Goal: Task Accomplishment & Management: Use online tool/utility

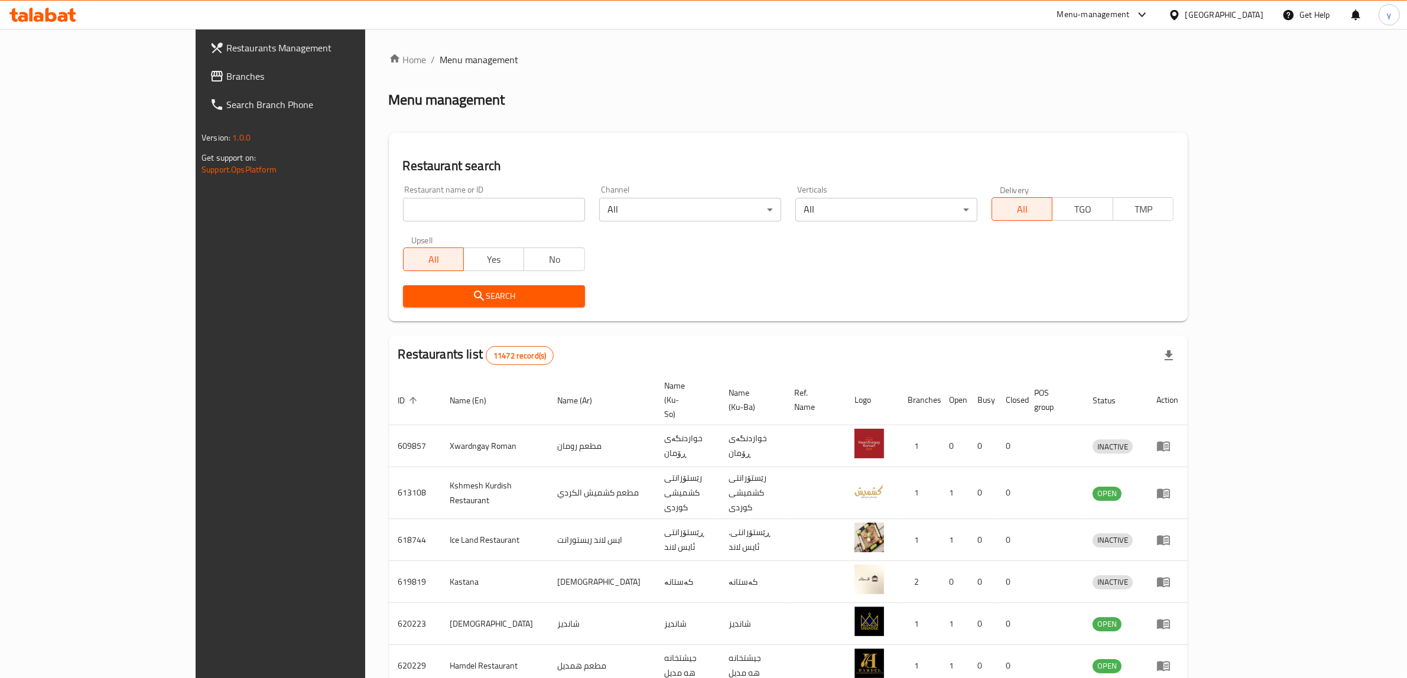
click at [449, 199] on input "search" at bounding box center [494, 210] width 182 height 24
paste input "677085"
type input "677085"
click at [468, 298] on span "Search" at bounding box center [493, 296] width 163 height 15
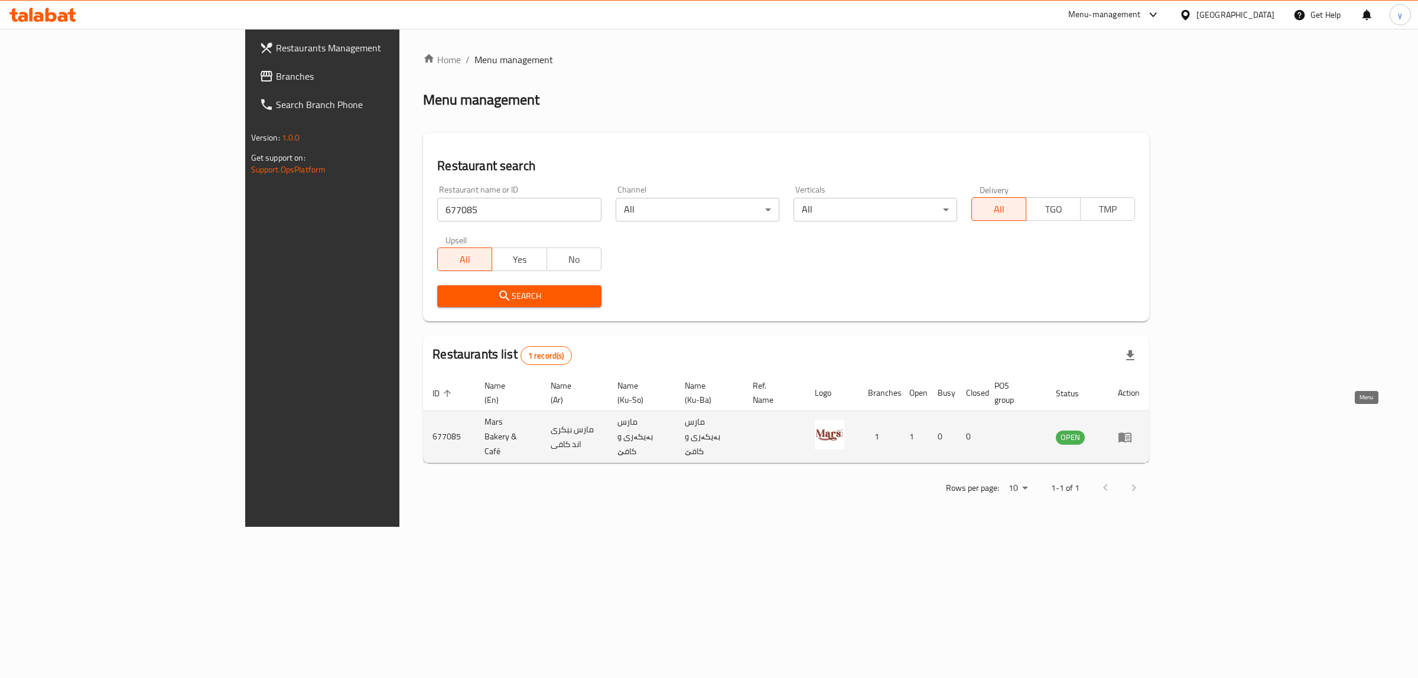
click at [1132, 430] on icon "enhanced table" at bounding box center [1125, 437] width 14 height 14
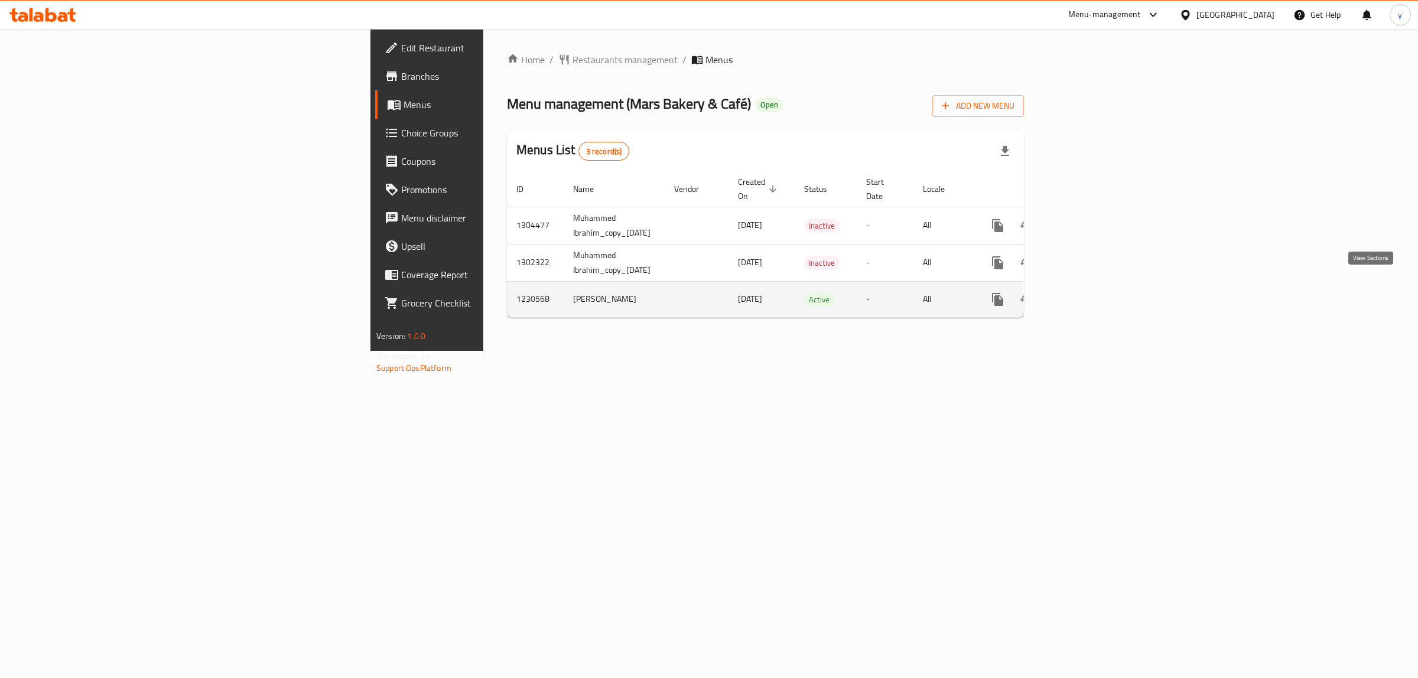
click at [1090, 293] on icon "enhanced table" at bounding box center [1083, 300] width 14 height 14
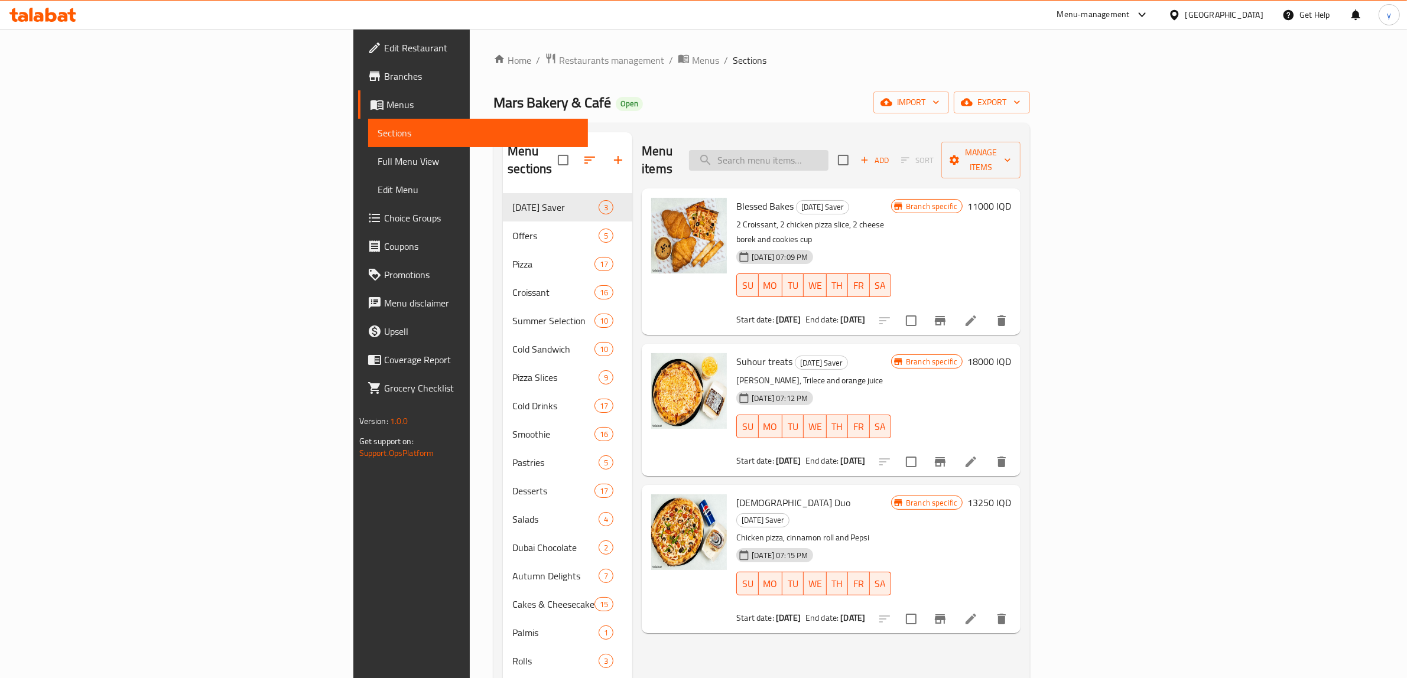
paste input "Yellow Tomato Pizza"
click at [829, 150] on input "search" at bounding box center [758, 160] width 139 height 21
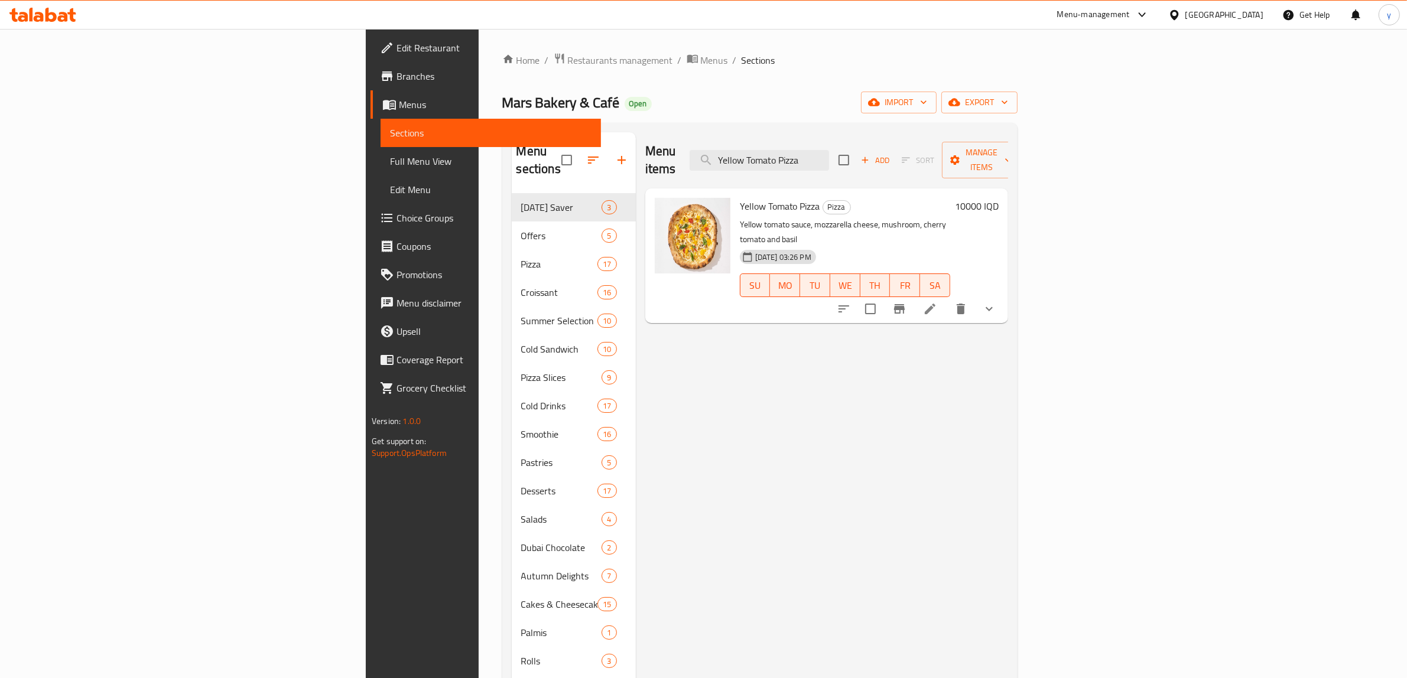
type input "Yellow Tomato Pizza"
click at [1003, 295] on button "show more" at bounding box center [989, 309] width 28 height 28
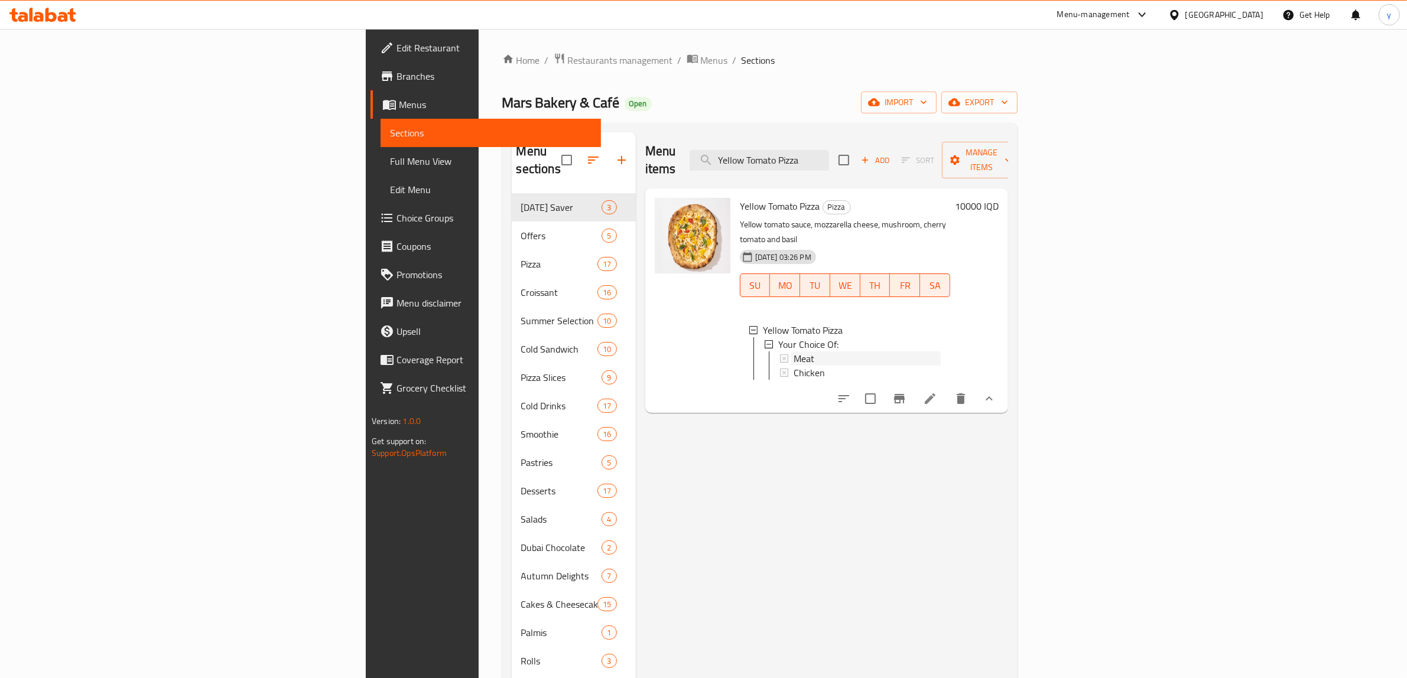
click at [794, 352] on div "Meat" at bounding box center [867, 359] width 147 height 14
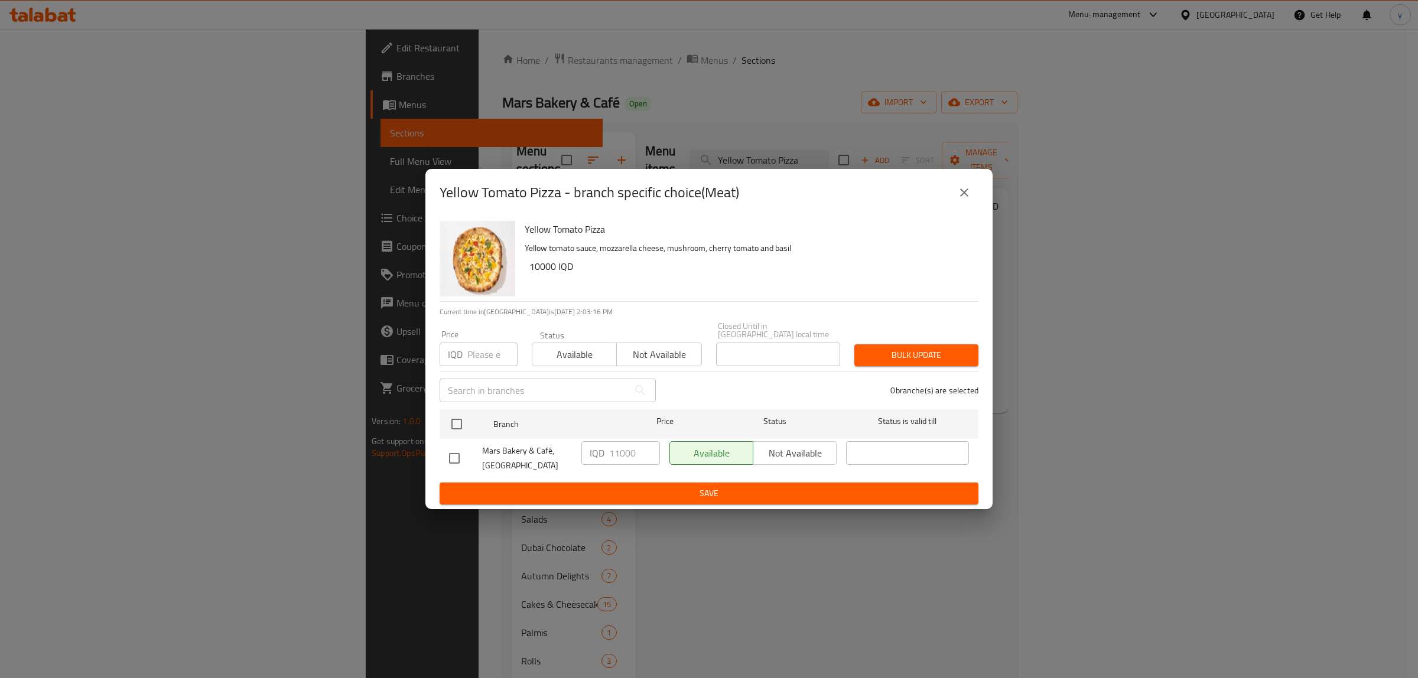
click at [957, 190] on icon "close" at bounding box center [964, 193] width 14 height 14
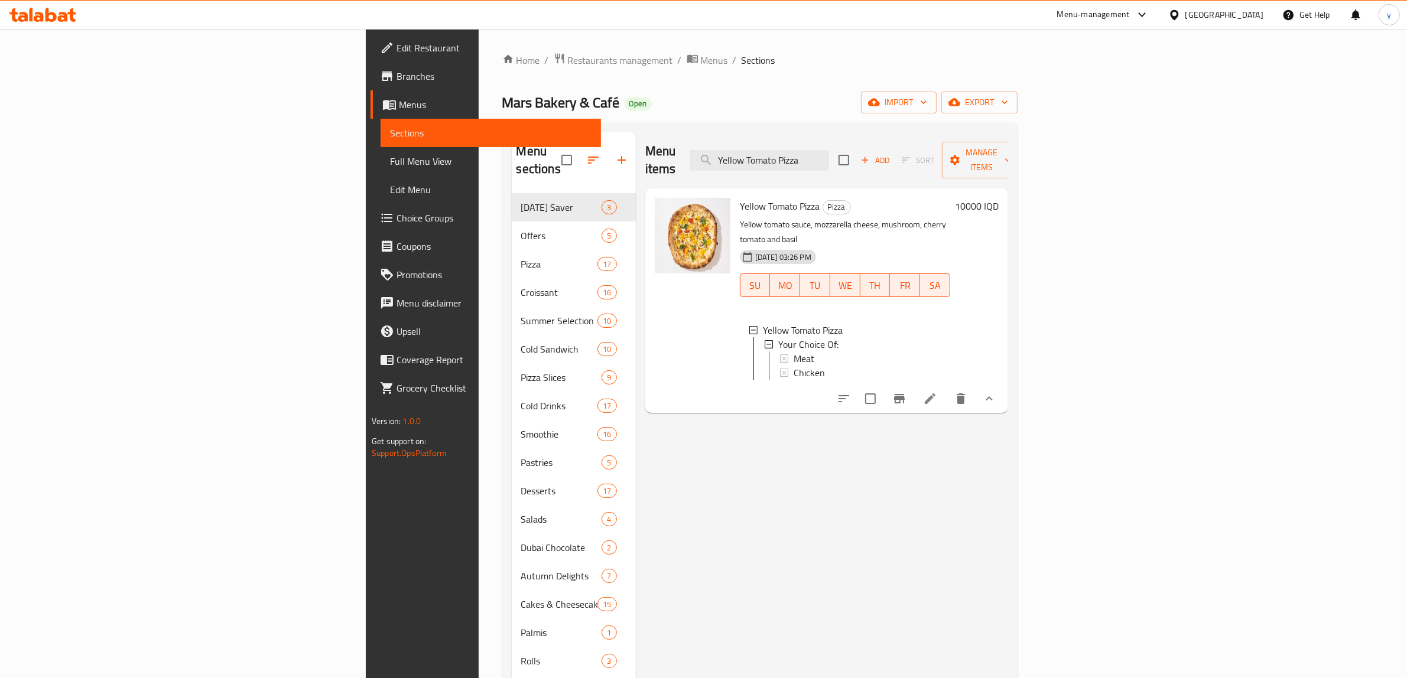
click at [1003, 385] on button "show more" at bounding box center [989, 399] width 28 height 28
